Goal: Transaction & Acquisition: Purchase product/service

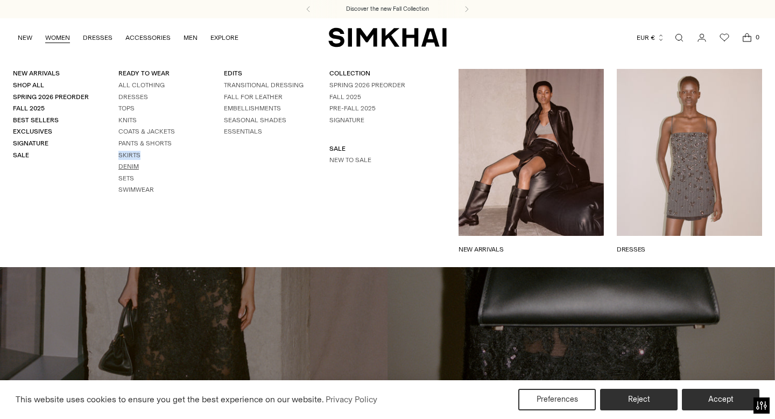
click at [129, 167] on link "Denim" at bounding box center [128, 166] width 20 height 8
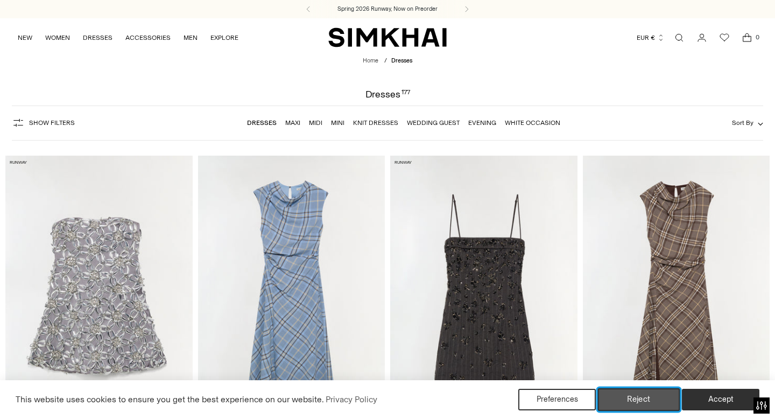
click at [660, 397] on button "Reject" at bounding box center [639, 399] width 82 height 23
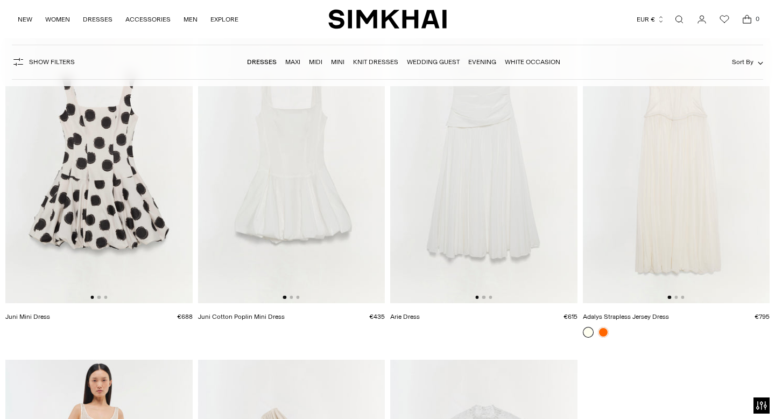
scroll to position [13984, 0]
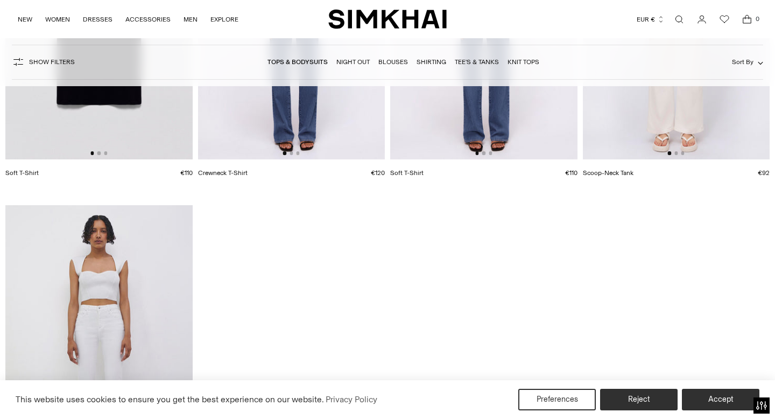
scroll to position [9491, 0]
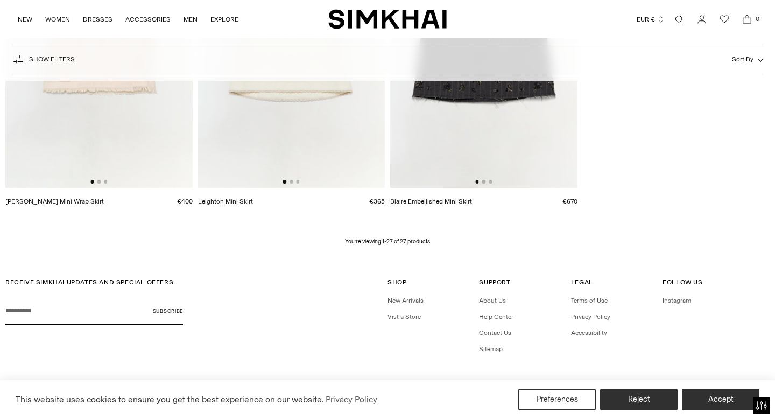
scroll to position [2275, 0]
